Goal: Task Accomplishment & Management: Complete application form

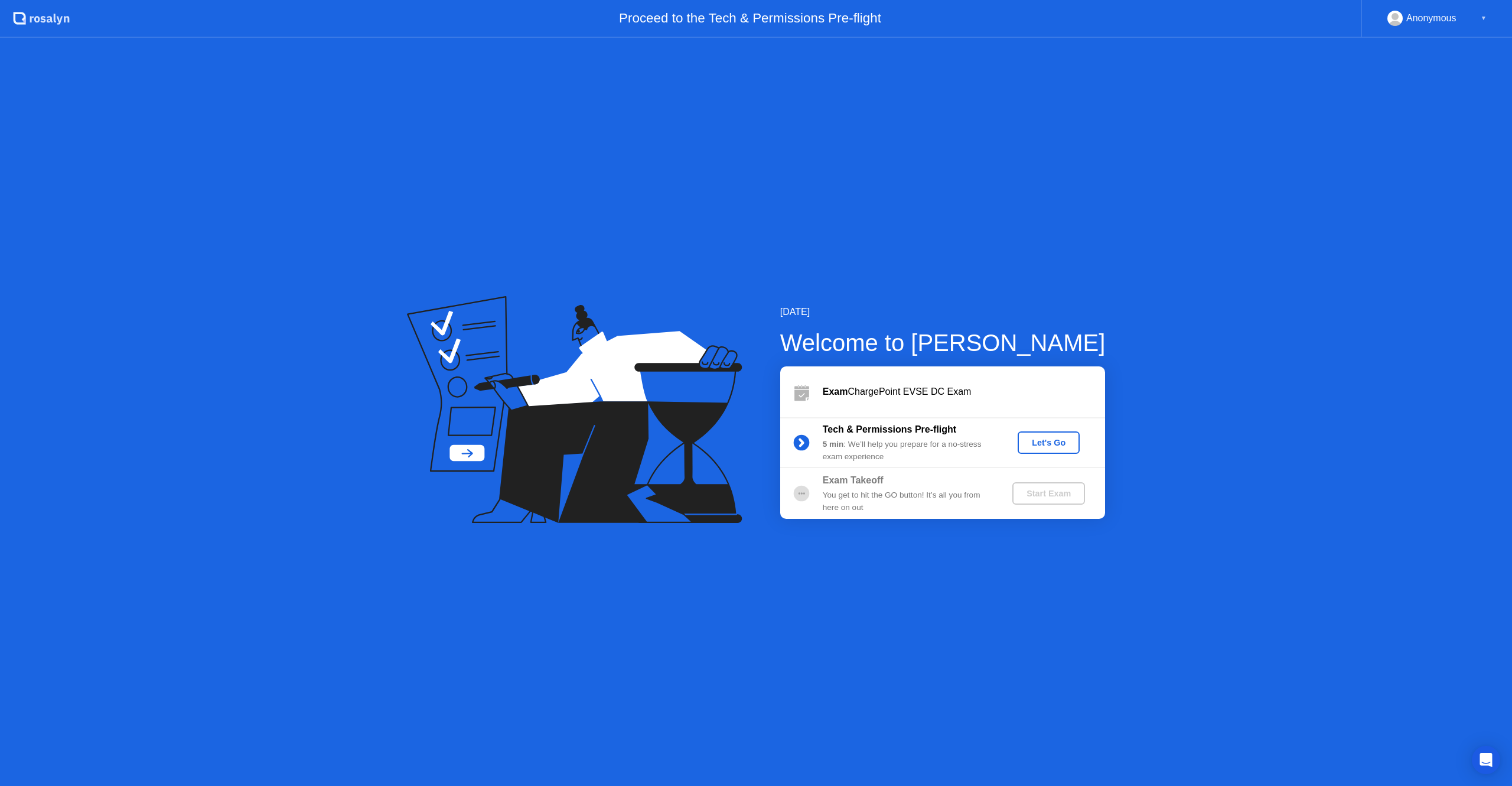
click at [1068, 441] on div "Let's Go" at bounding box center [1049, 443] width 52 height 9
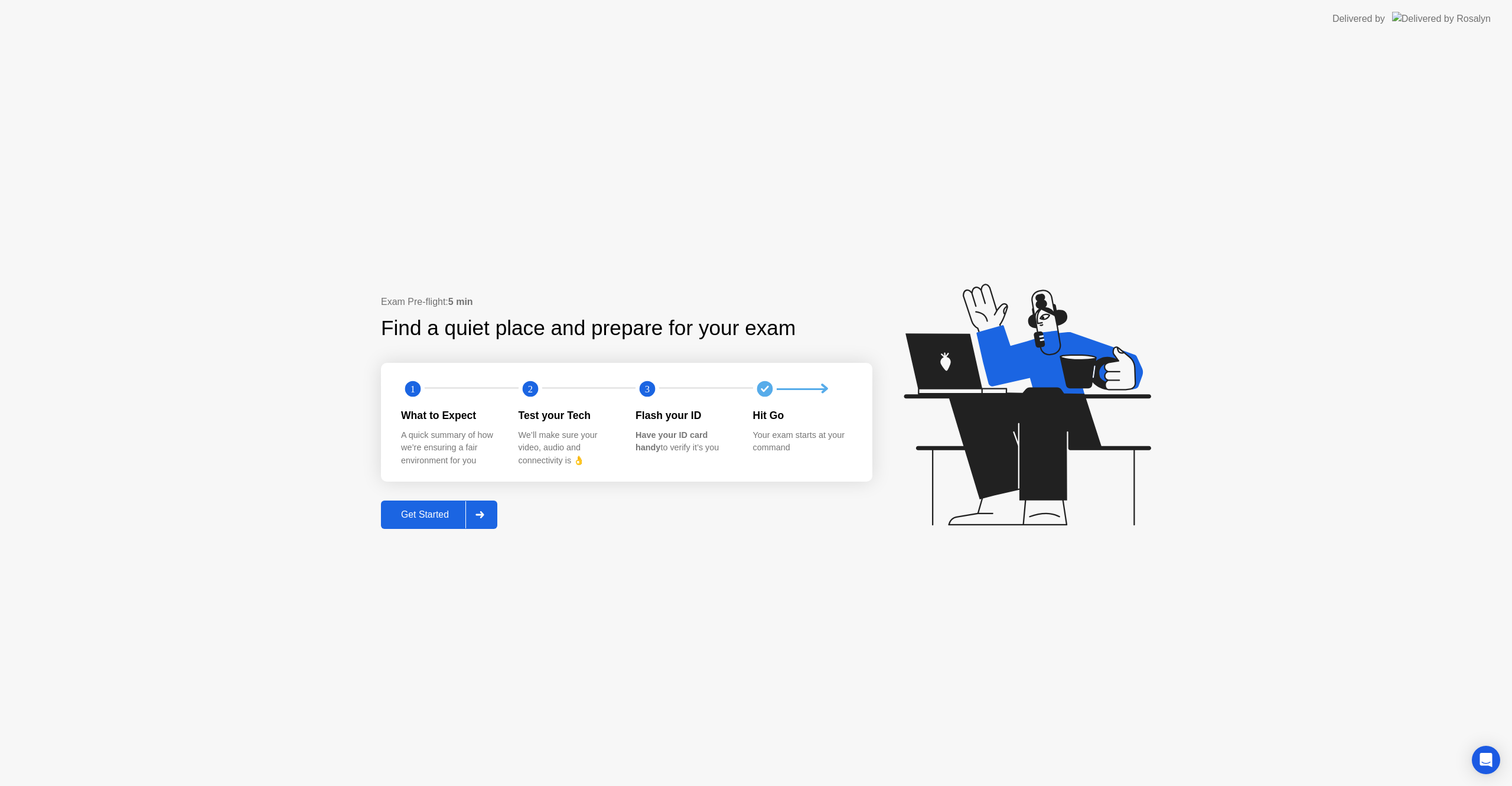
click at [436, 513] on div "Get Started" at bounding box center [425, 515] width 81 height 11
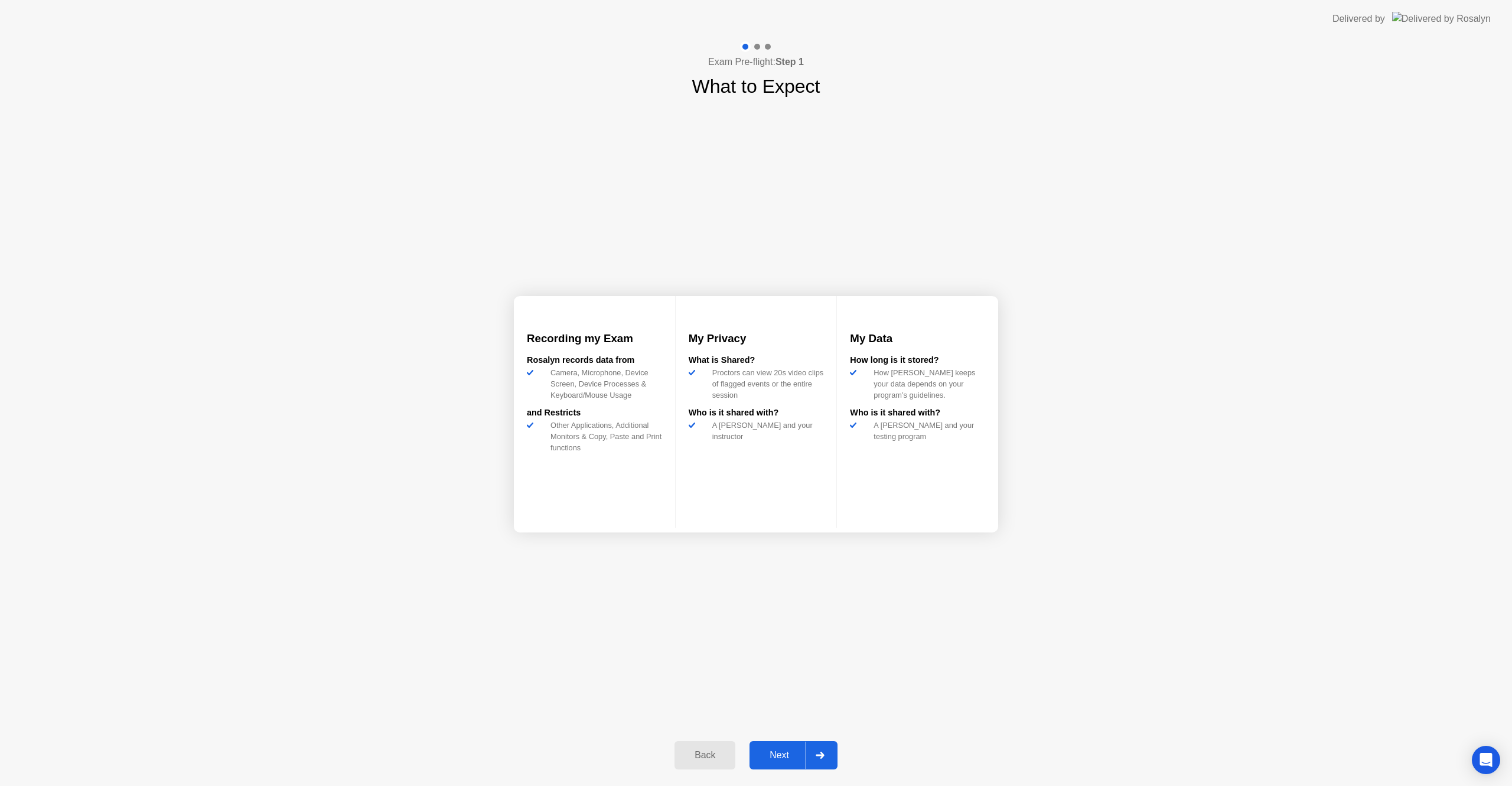
click at [792, 750] on div "Next" at bounding box center [780, 755] width 52 height 11
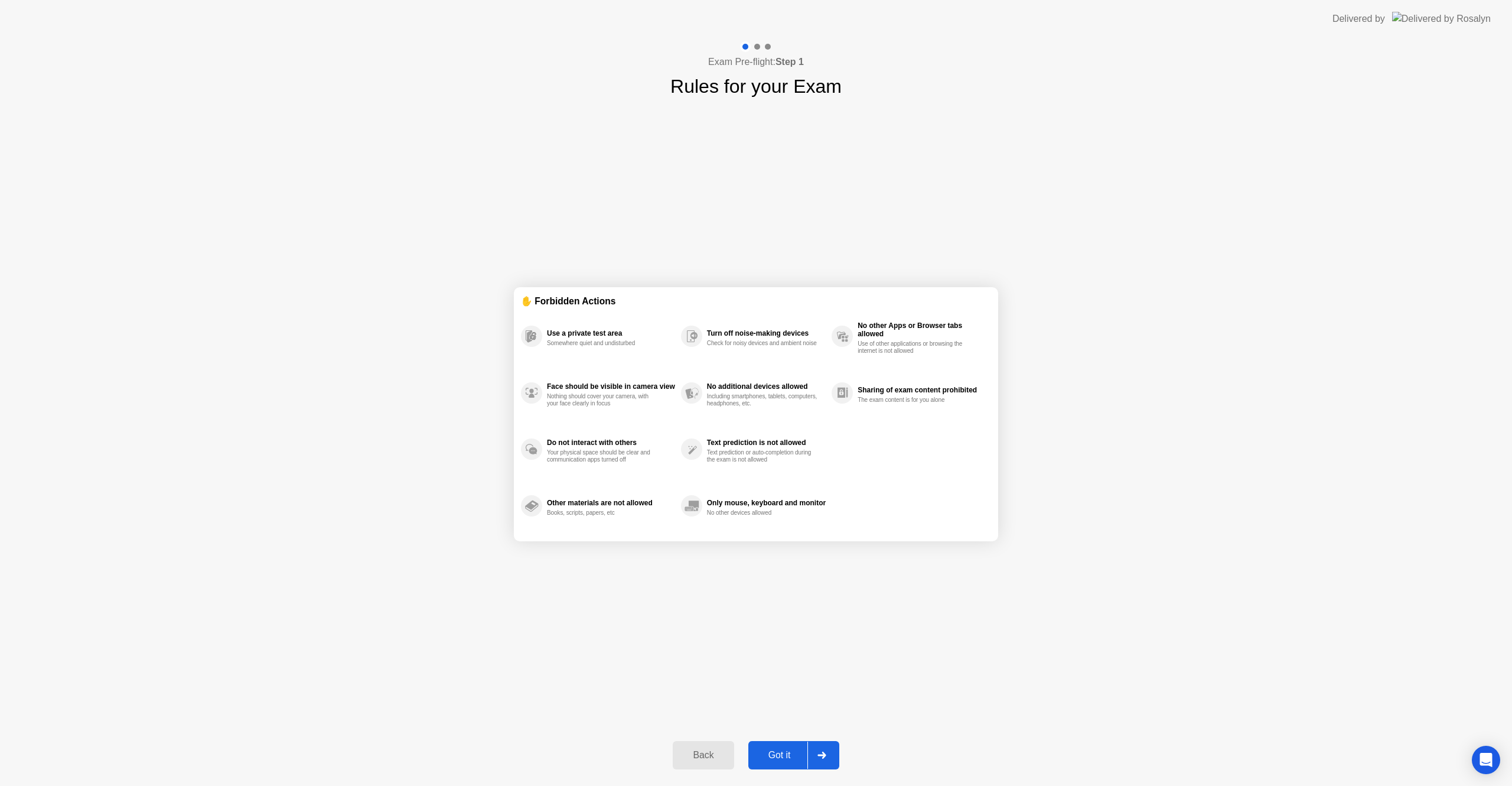
click at [792, 750] on div "Got it" at bounding box center [780, 755] width 55 height 11
select select "**********"
select select "*******"
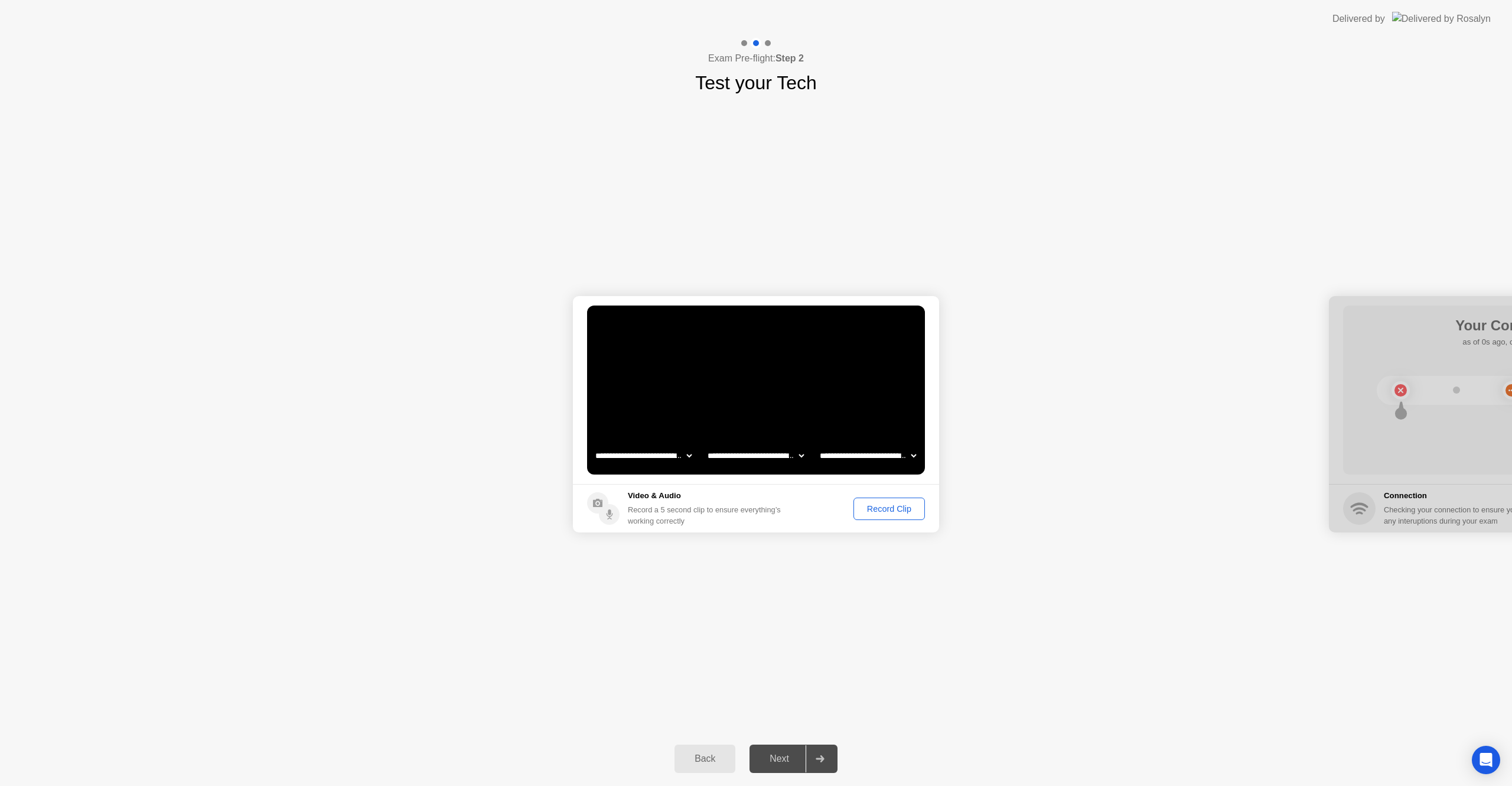
click at [888, 513] on div "Record Clip" at bounding box center [889, 509] width 63 height 9
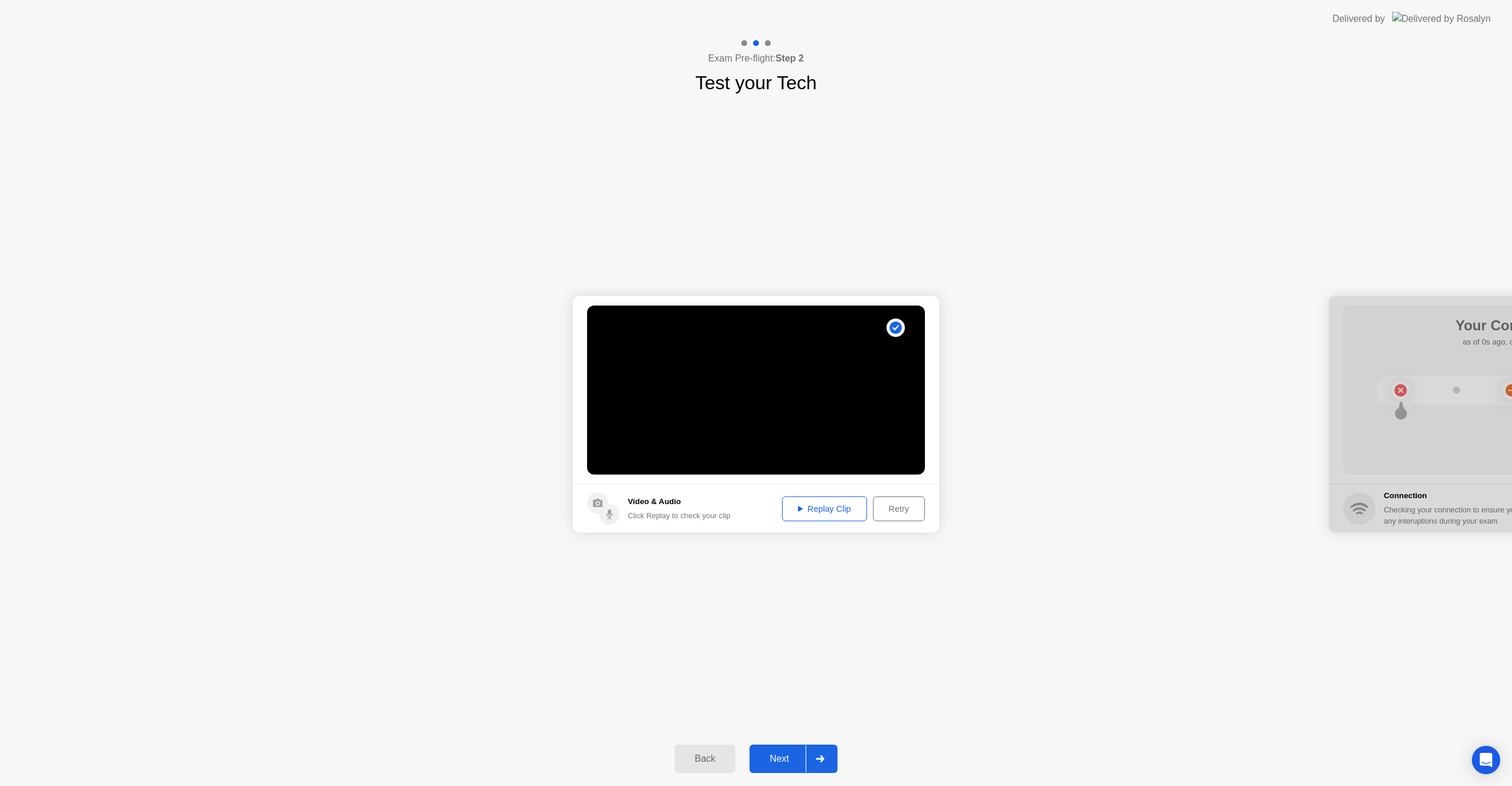
click at [786, 756] on div "Next" at bounding box center [780, 759] width 52 height 11
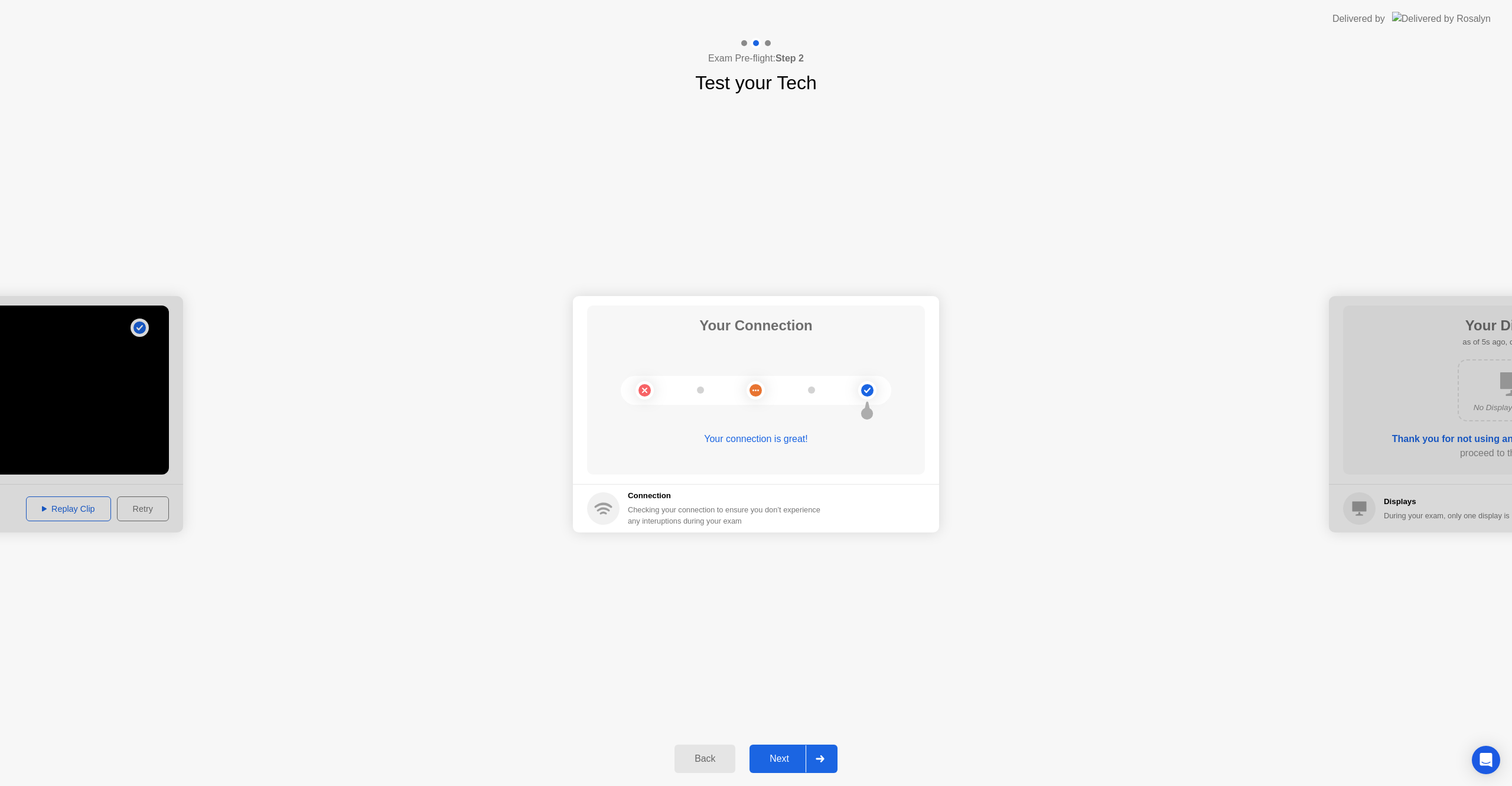
click at [786, 756] on div "Next" at bounding box center [780, 759] width 52 height 11
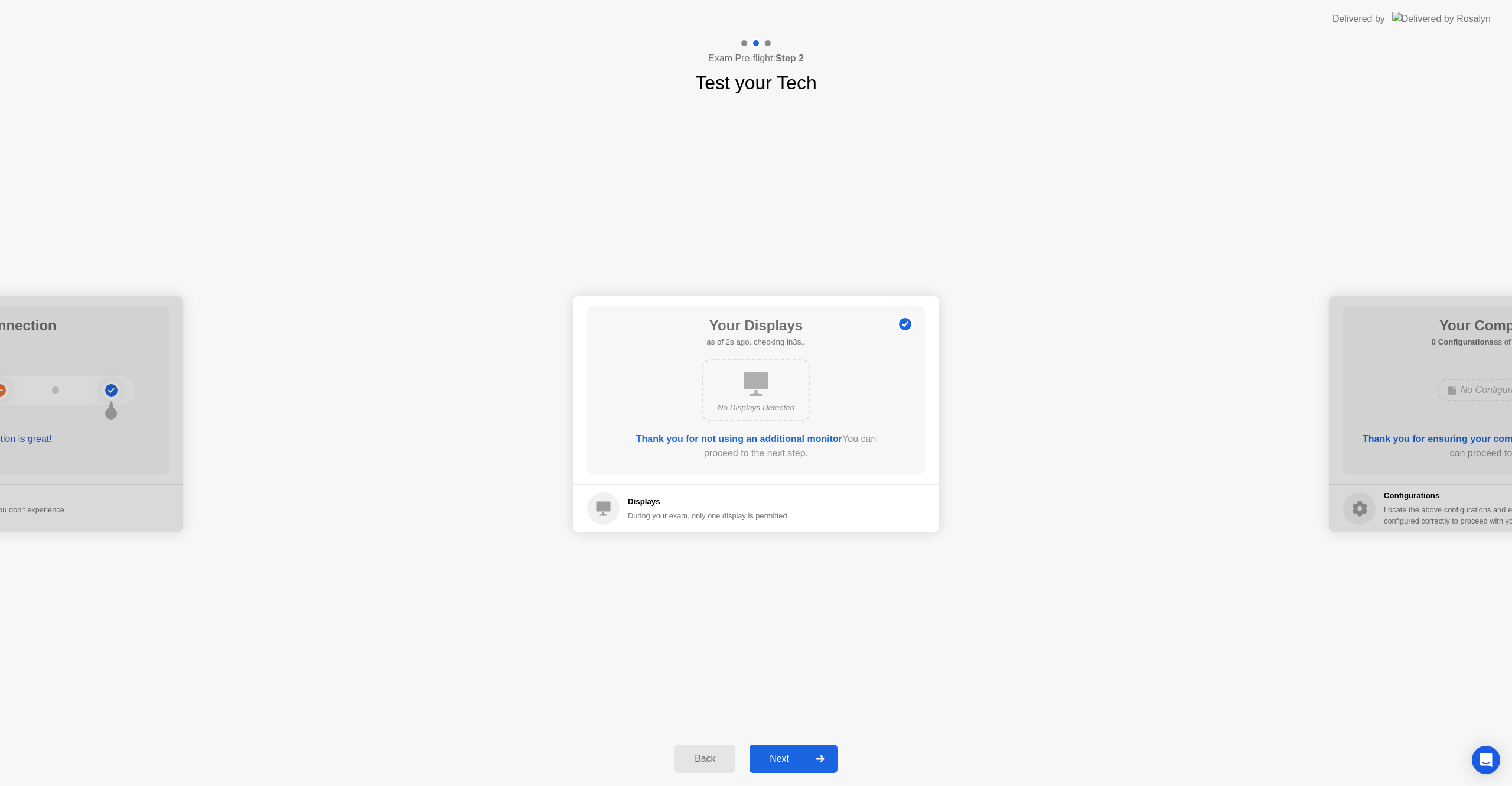
click at [786, 756] on div "Next" at bounding box center [780, 759] width 52 height 11
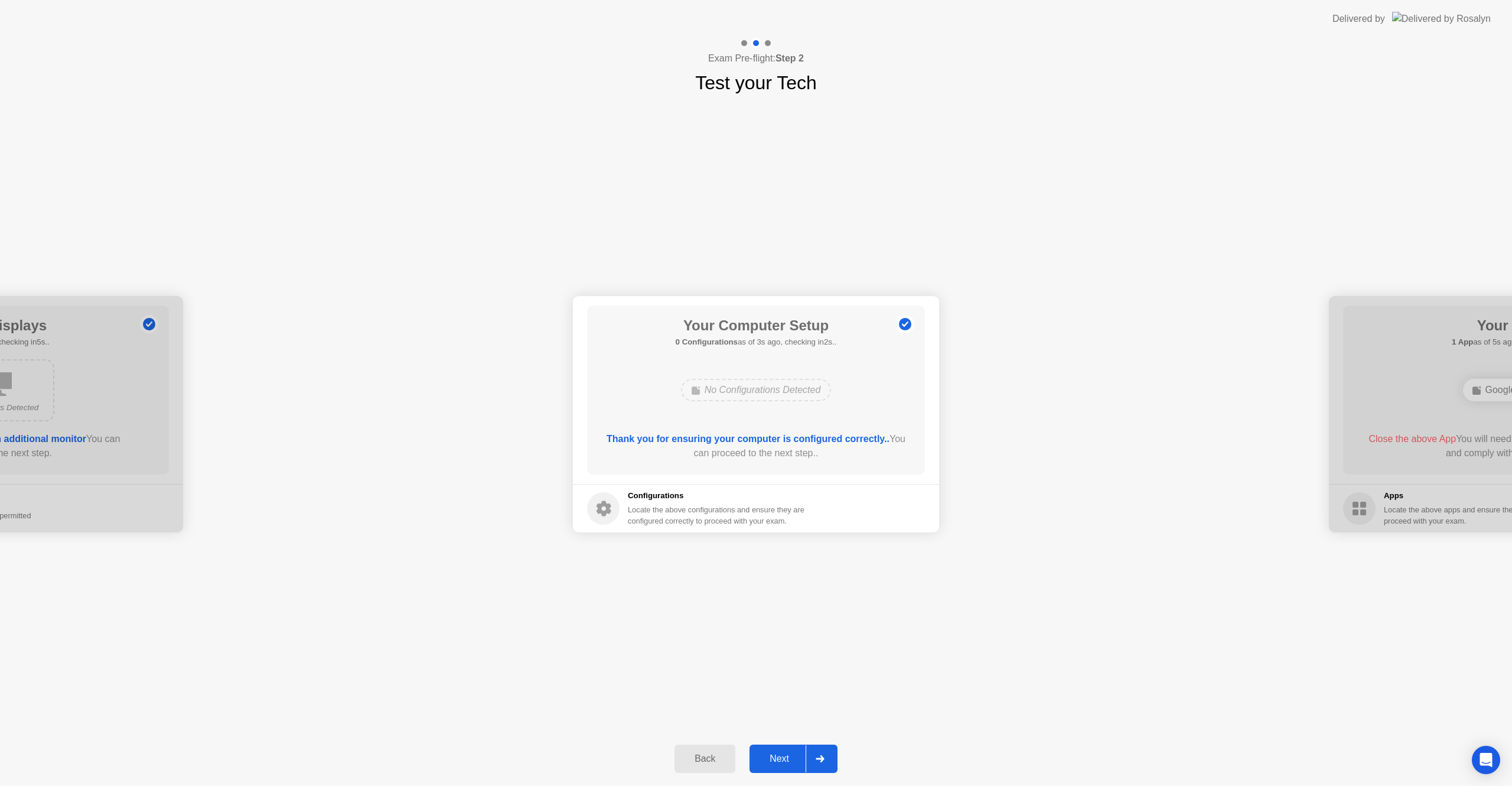
click at [786, 756] on div "Next" at bounding box center [780, 759] width 52 height 11
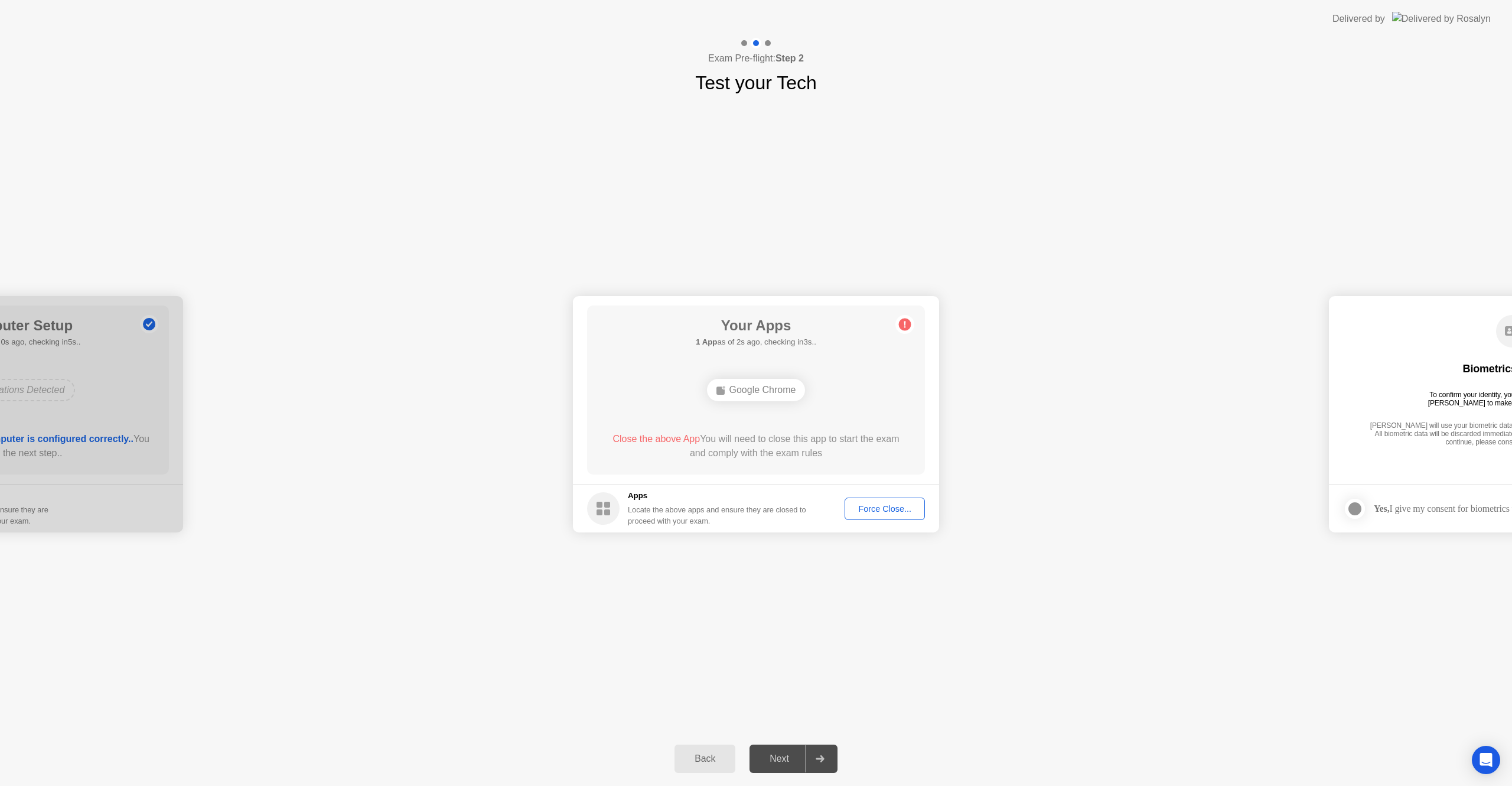
click at [882, 510] on div "Force Close..." at bounding box center [885, 509] width 72 height 9
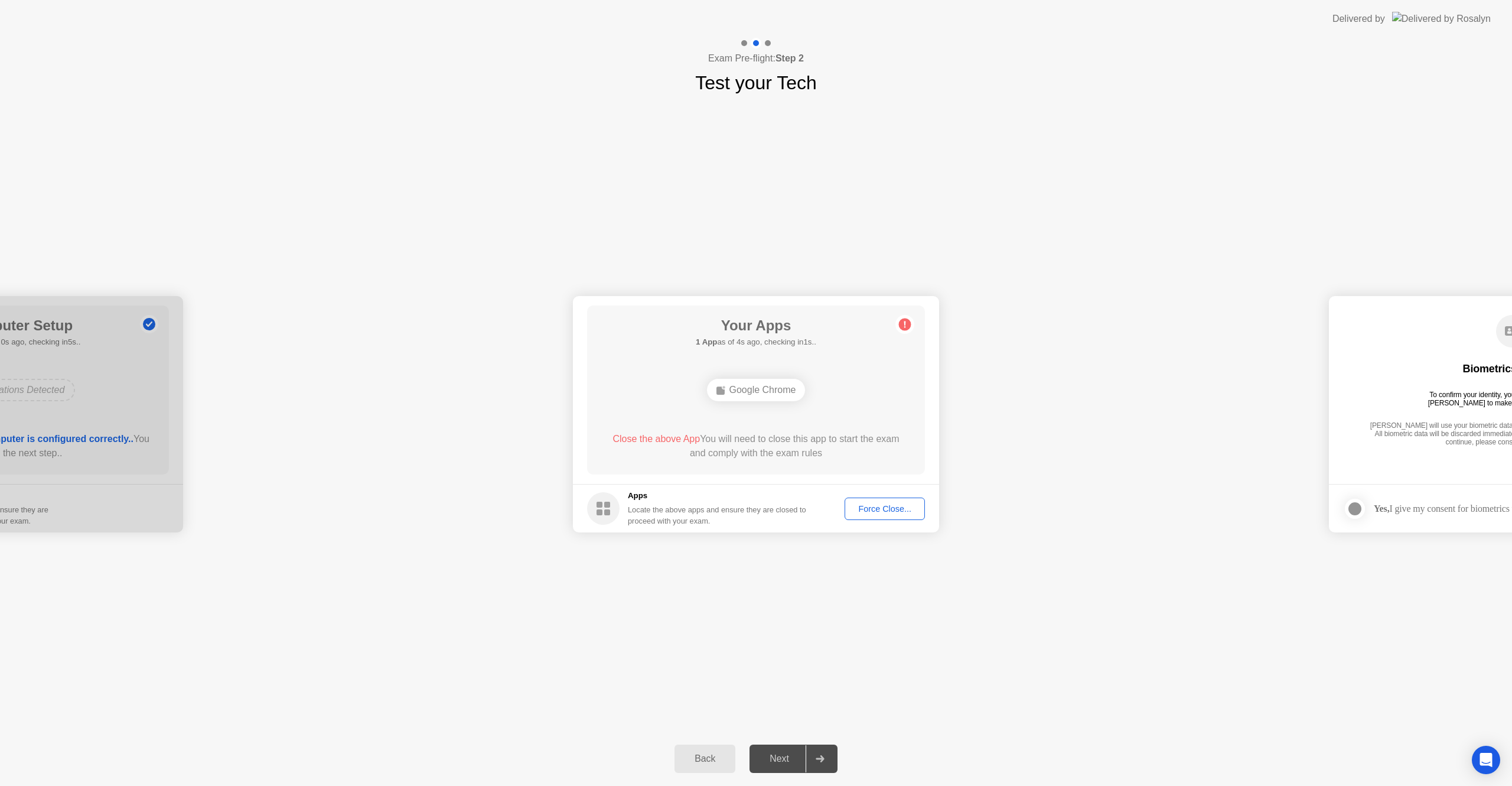
click at [897, 510] on div "Force Close..." at bounding box center [885, 509] width 72 height 9
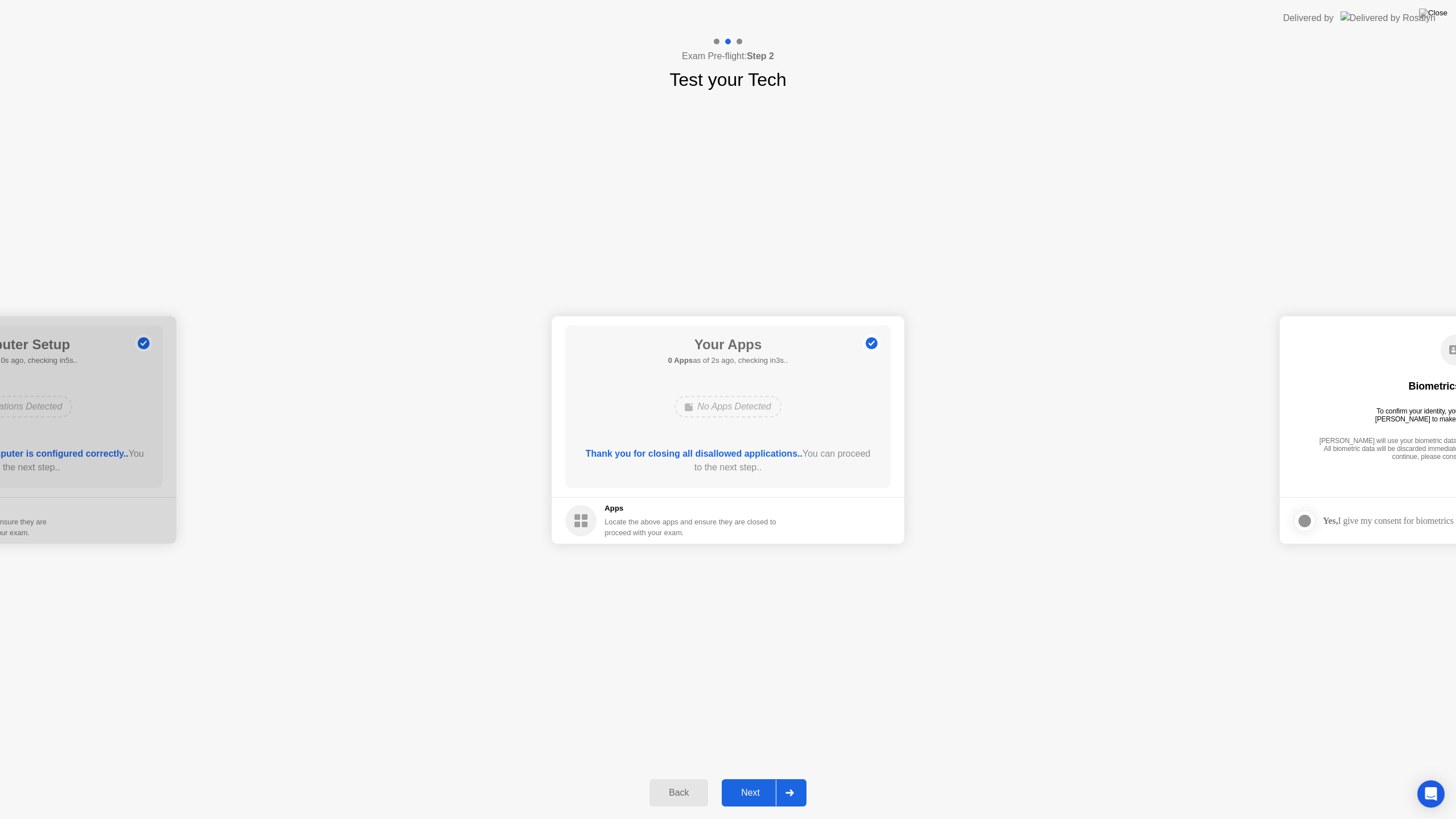
click at [744, 756] on button "Next" at bounding box center [764, 793] width 85 height 27
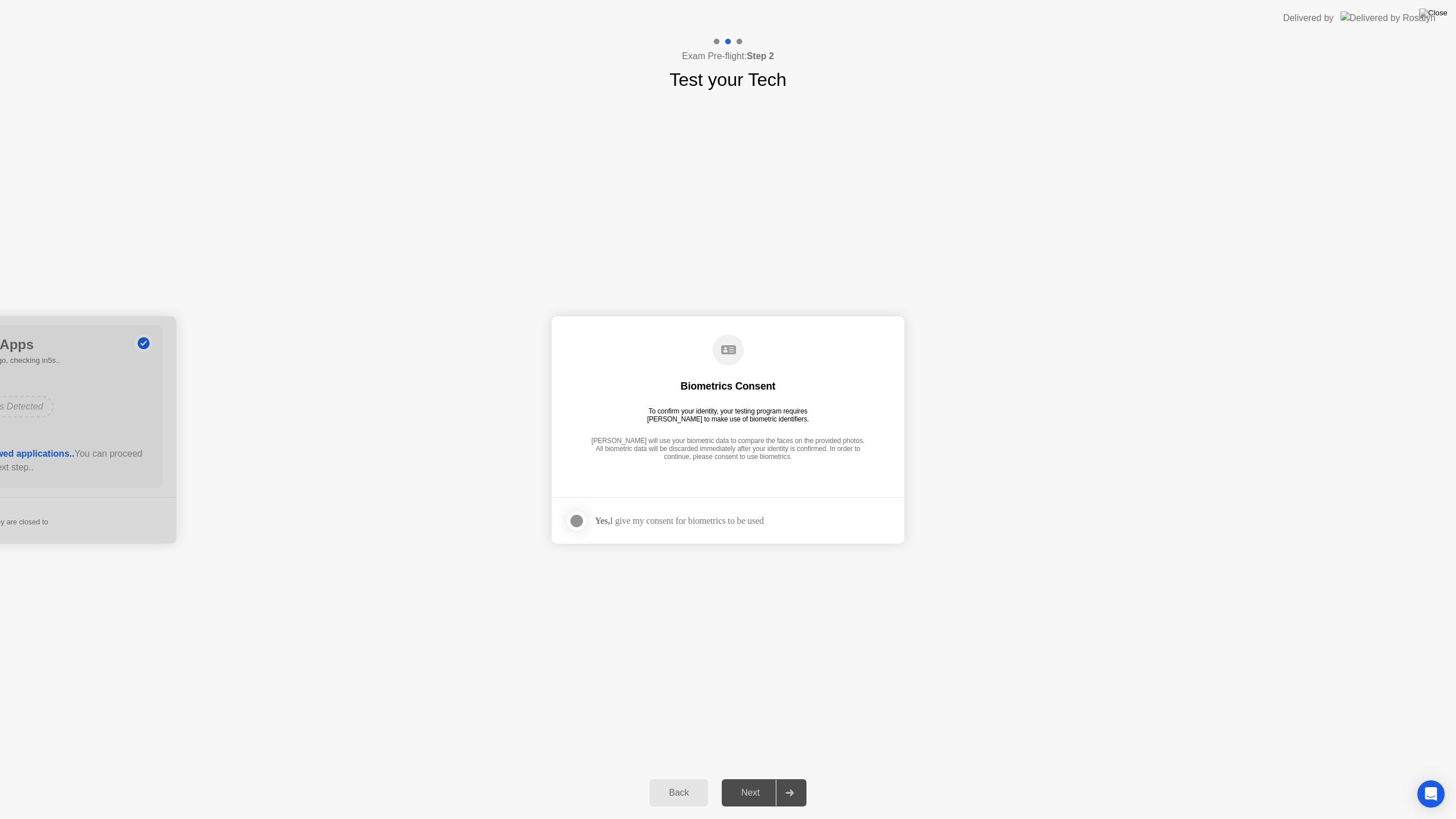
click at [578, 521] on div at bounding box center [576, 521] width 13 height 13
click at [768, 756] on div "Next" at bounding box center [751, 793] width 51 height 11
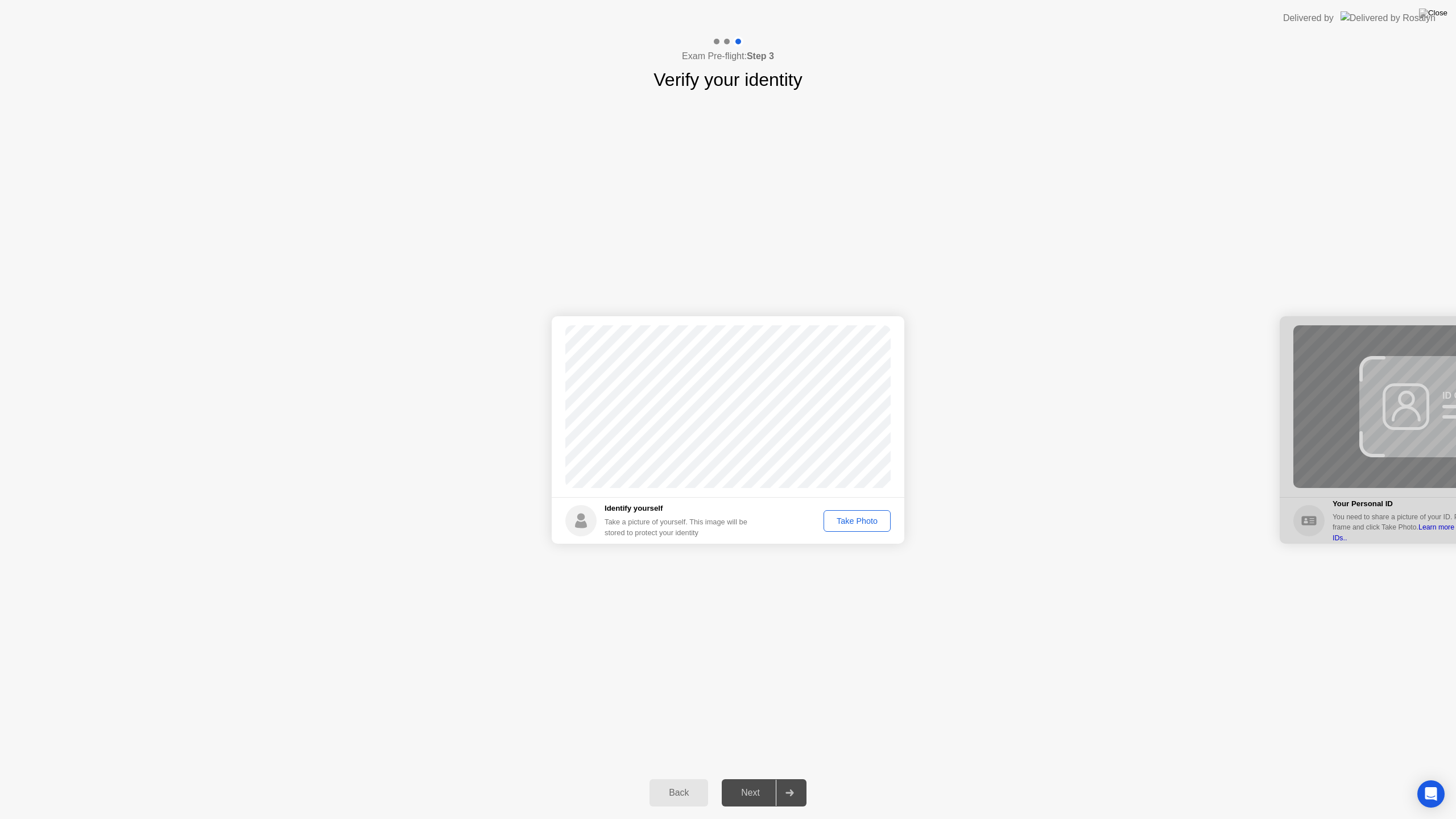
click at [857, 521] on div "Take Photo" at bounding box center [857, 521] width 59 height 9
click at [765, 756] on div "Next" at bounding box center [751, 793] width 51 height 11
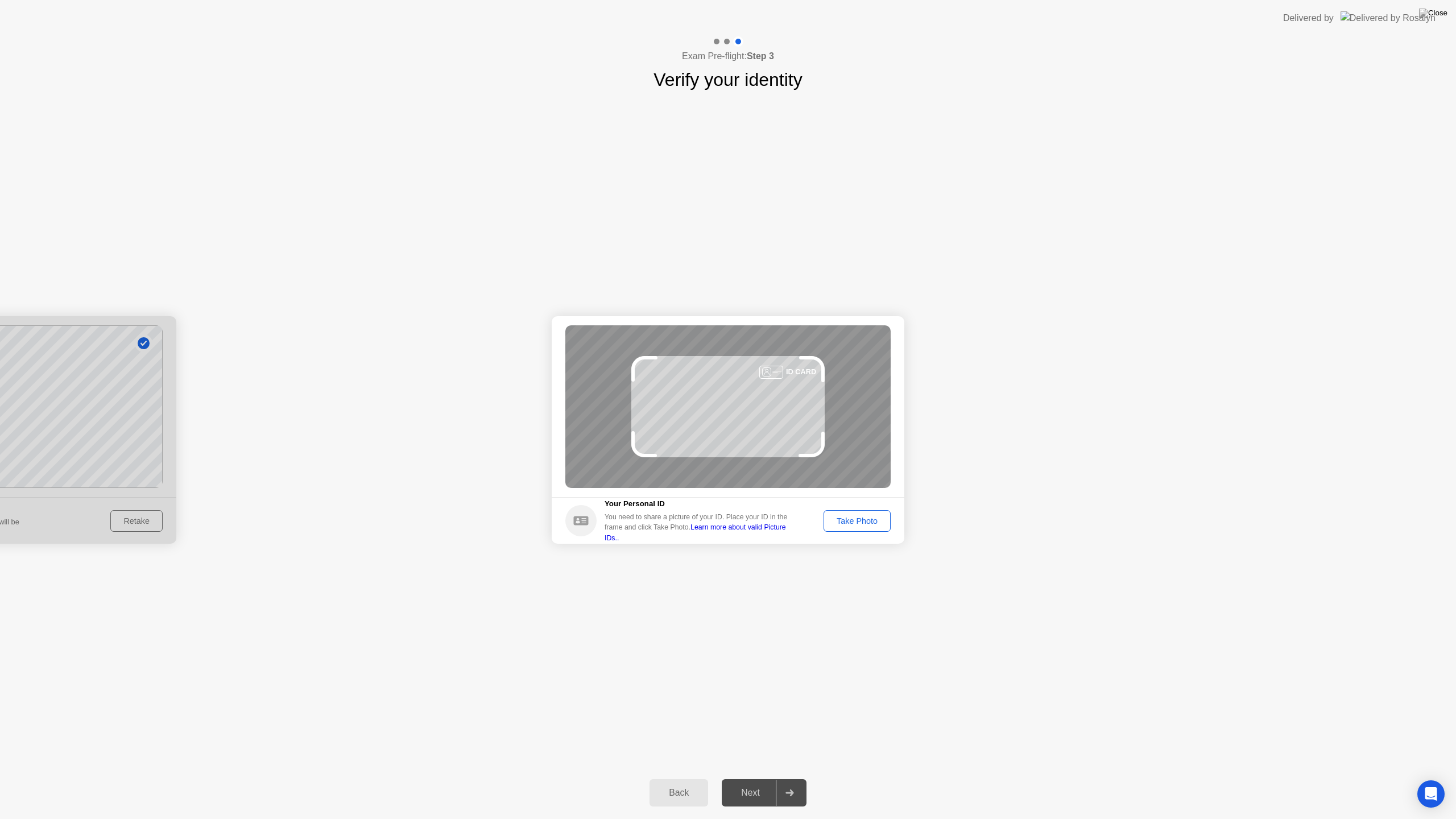
click at [853, 521] on div "Take Photo" at bounding box center [857, 521] width 59 height 9
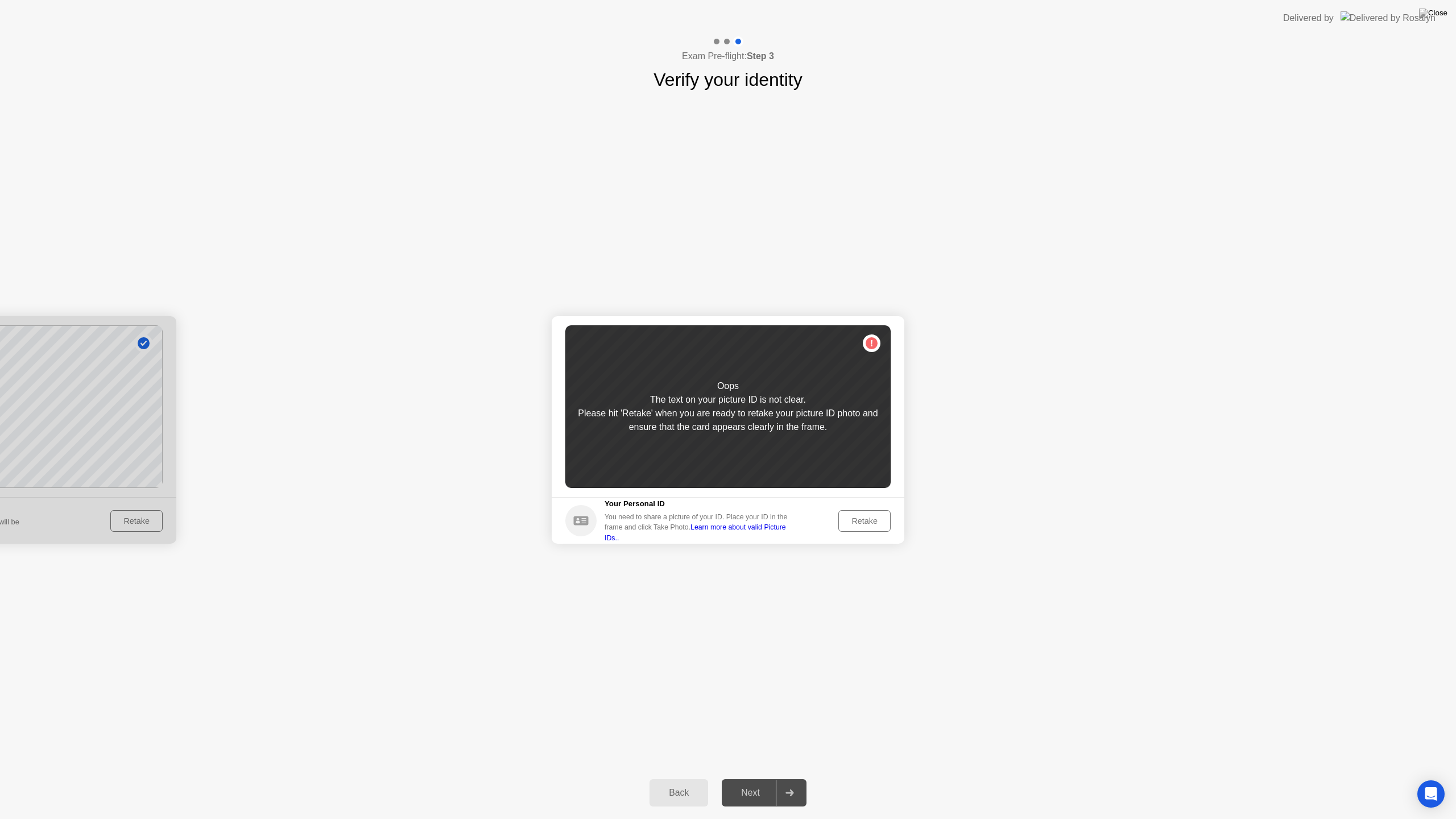
click at [853, 521] on div "Retake" at bounding box center [864, 521] width 44 height 9
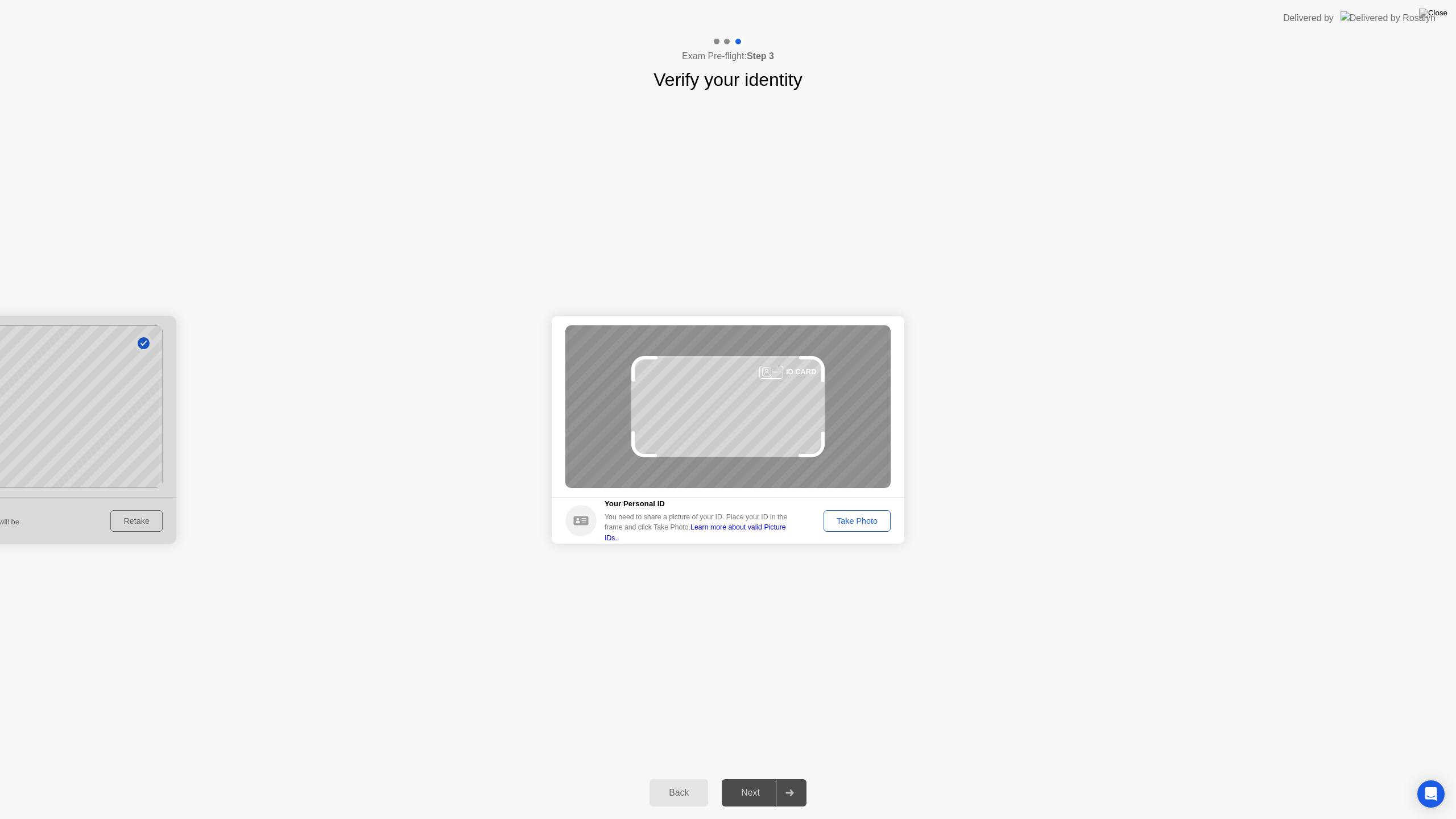
click at [853, 521] on div "Take Photo" at bounding box center [857, 521] width 59 height 9
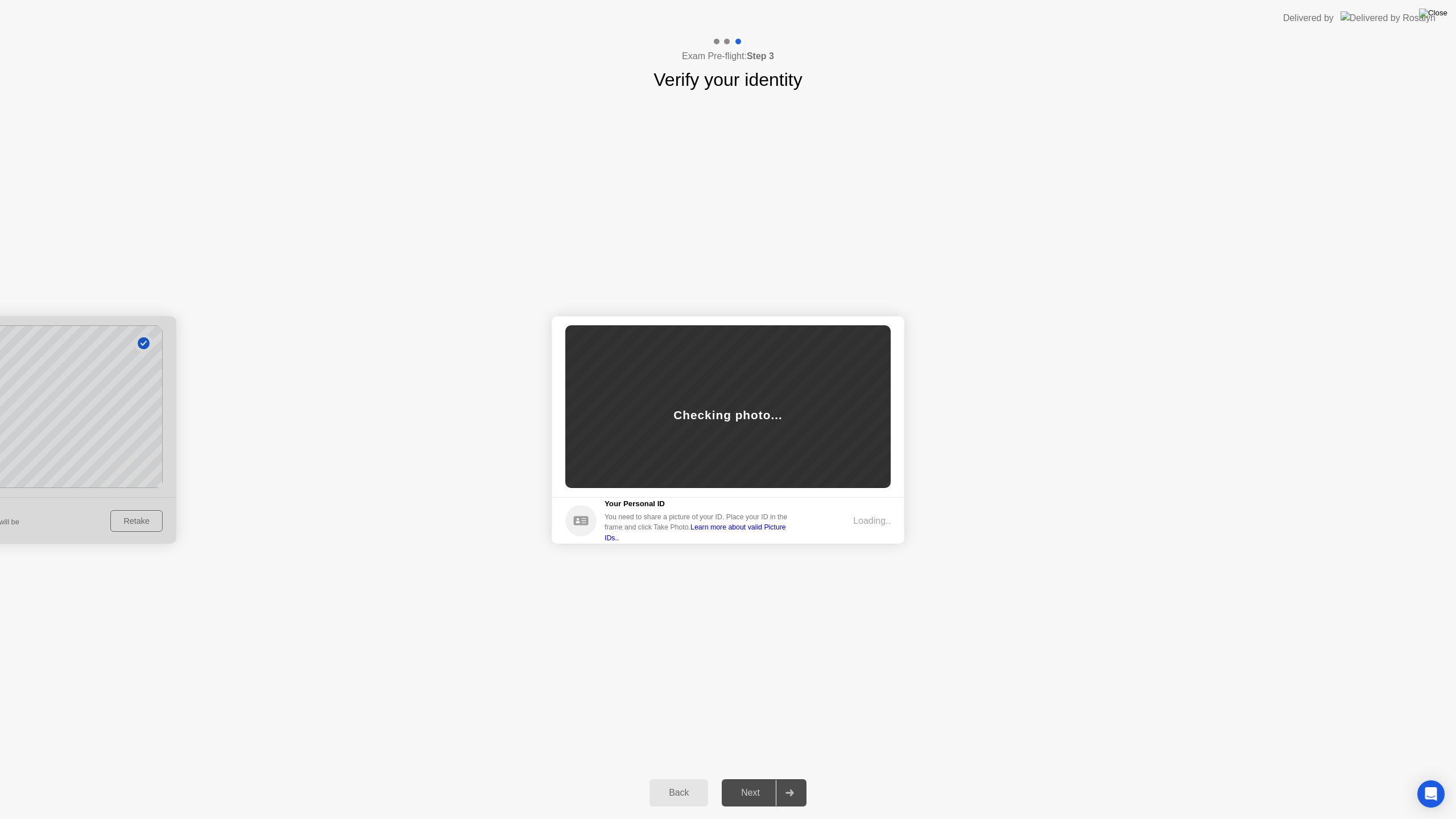
click at [1444, 13] on img at bounding box center [1434, 13] width 29 height 9
